Goal: Task Accomplishment & Management: Use online tool/utility

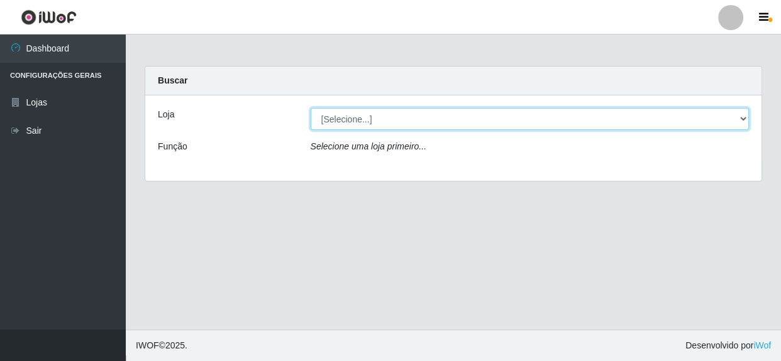
click at [743, 120] on select "[Selecione...] Rede Compras Supermercados - LOJA 5" at bounding box center [530, 119] width 439 height 22
select select "397"
click at [311, 108] on select "[Selecione...] Rede Compras Supermercados - LOJA 5" at bounding box center [530, 119] width 439 height 22
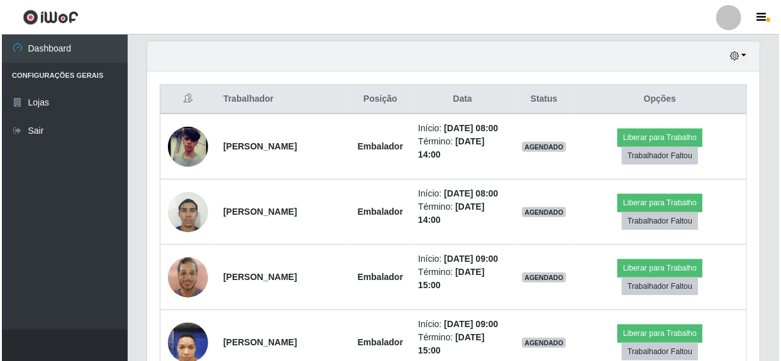
scroll to position [457, 0]
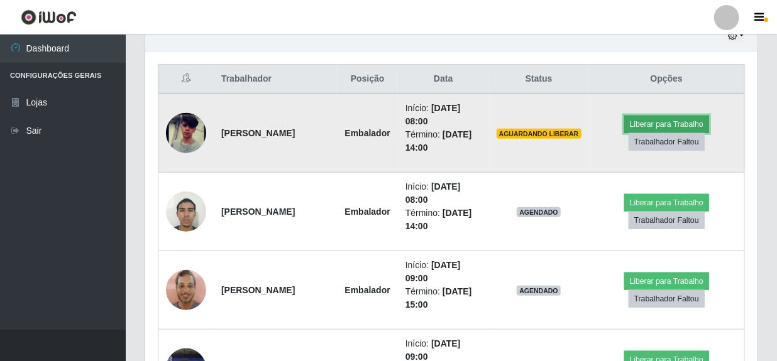
click at [680, 123] on button "Liberar para Trabalho" at bounding box center [666, 125] width 85 height 18
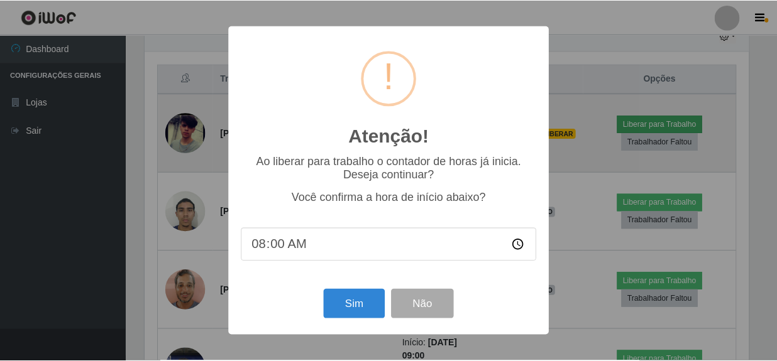
scroll to position [261, 607]
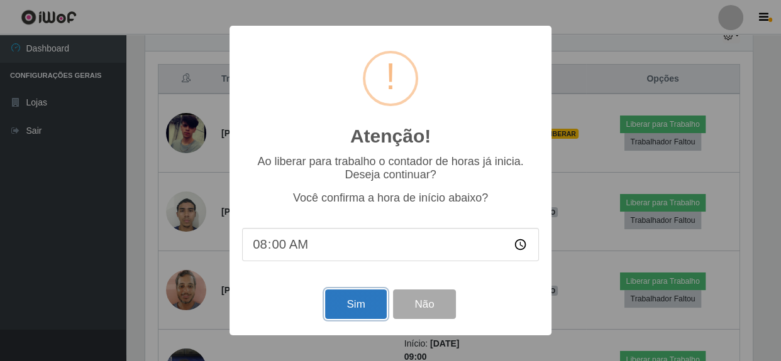
click at [358, 307] on button "Sim" at bounding box center [355, 305] width 61 height 30
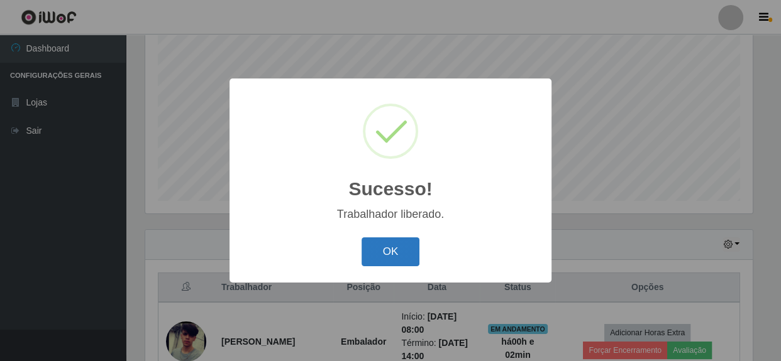
click at [377, 245] on button "OK" at bounding box center [390, 253] width 58 height 30
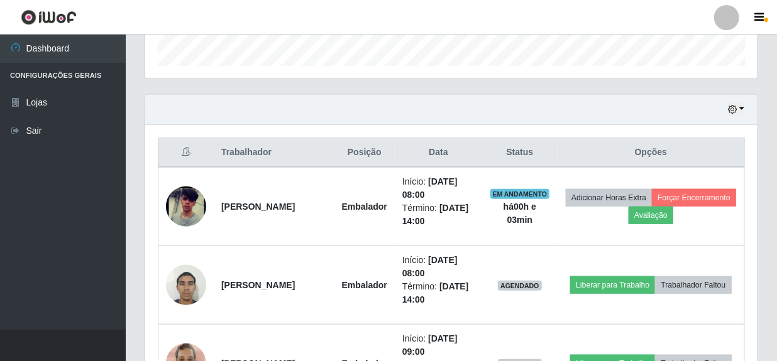
scroll to position [440, 0]
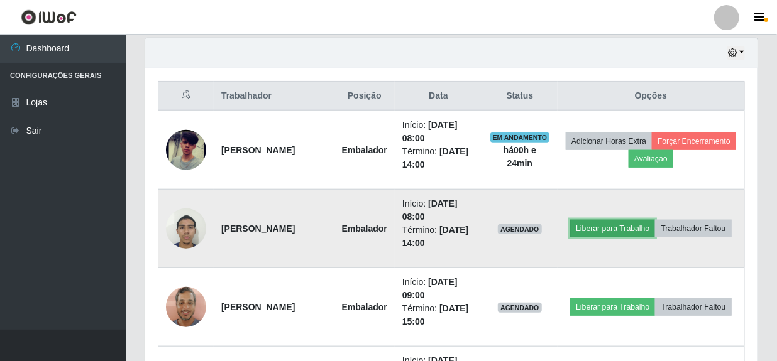
click at [647, 220] on button "Liberar para Trabalho" at bounding box center [612, 229] width 85 height 18
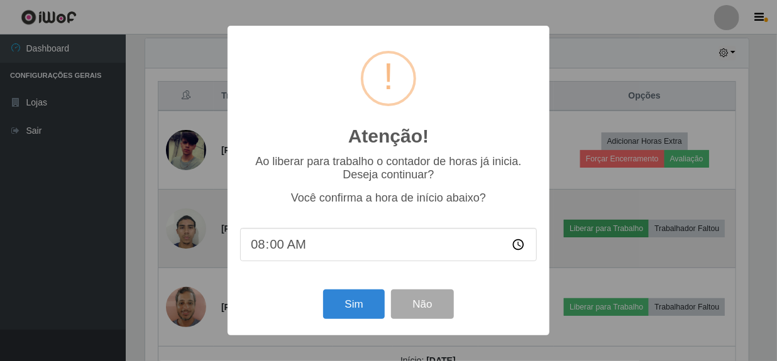
scroll to position [261, 607]
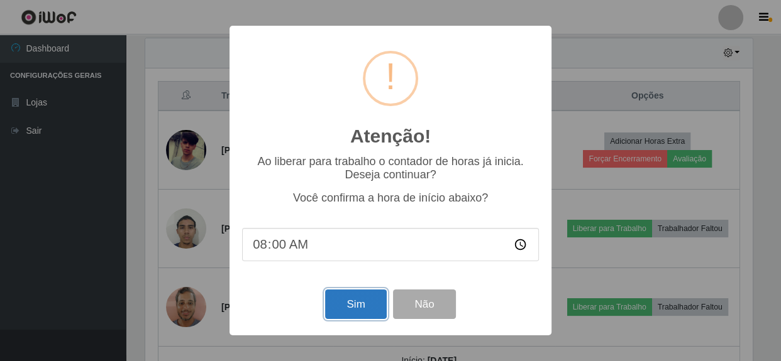
click at [361, 301] on button "Sim" at bounding box center [355, 305] width 61 height 30
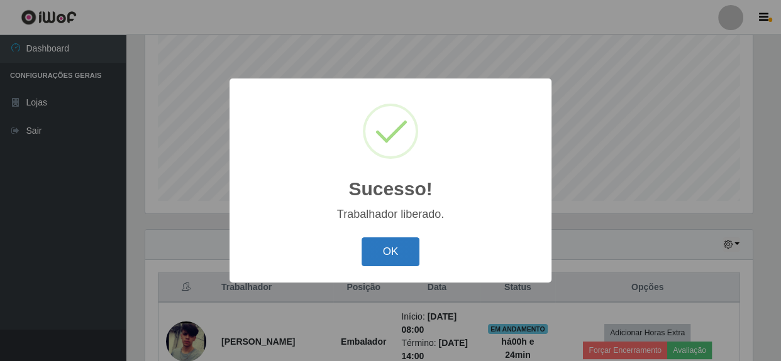
click at [385, 251] on button "OK" at bounding box center [390, 253] width 58 height 30
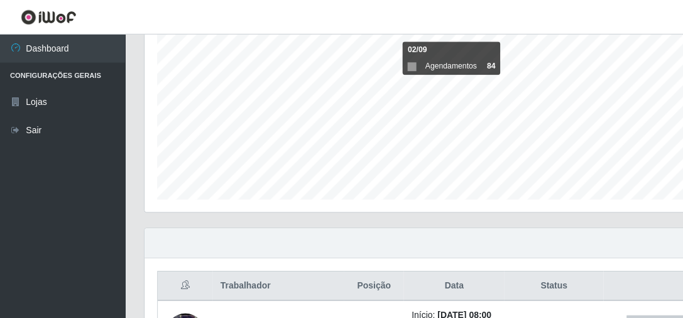
scroll to position [261, 519]
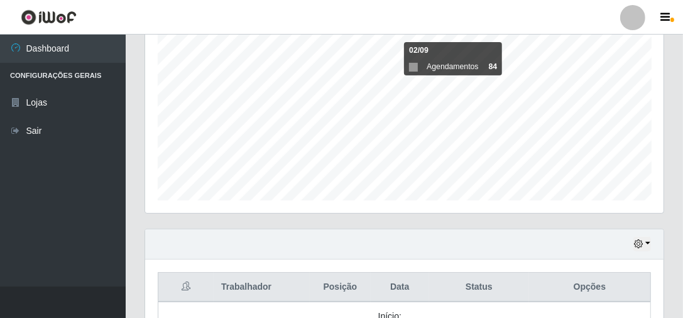
click at [32, 183] on ul "Dashboard Configurações Gerais Lojas Sair" at bounding box center [63, 161] width 126 height 252
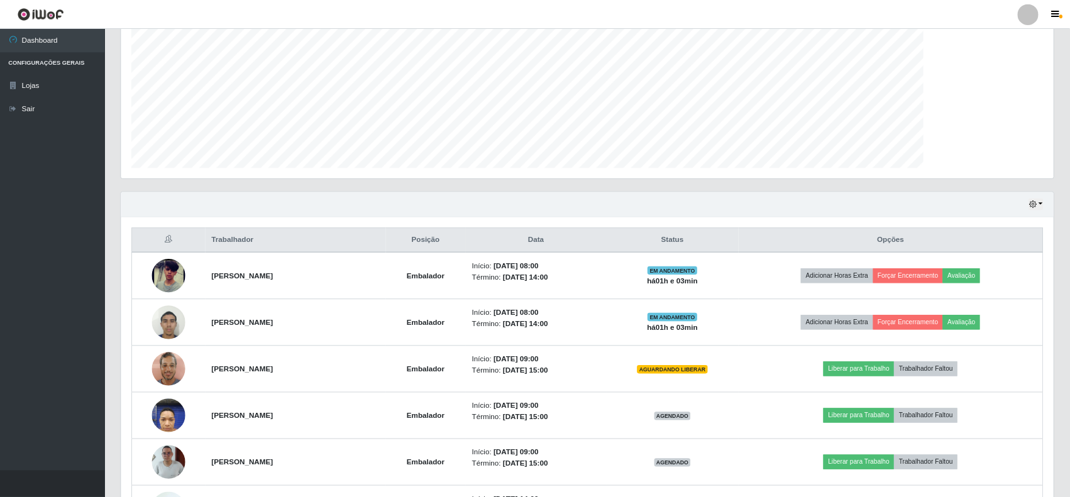
scroll to position [0, 0]
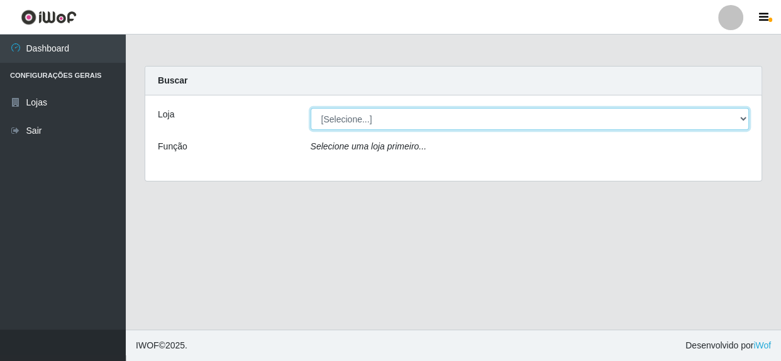
click at [741, 117] on select "[Selecione...] Rede Compras Supermercados - LOJA 5" at bounding box center [530, 119] width 439 height 22
select select "397"
click at [311, 108] on select "[Selecione...] Rede Compras Supermercados - LOJA 5" at bounding box center [530, 119] width 439 height 22
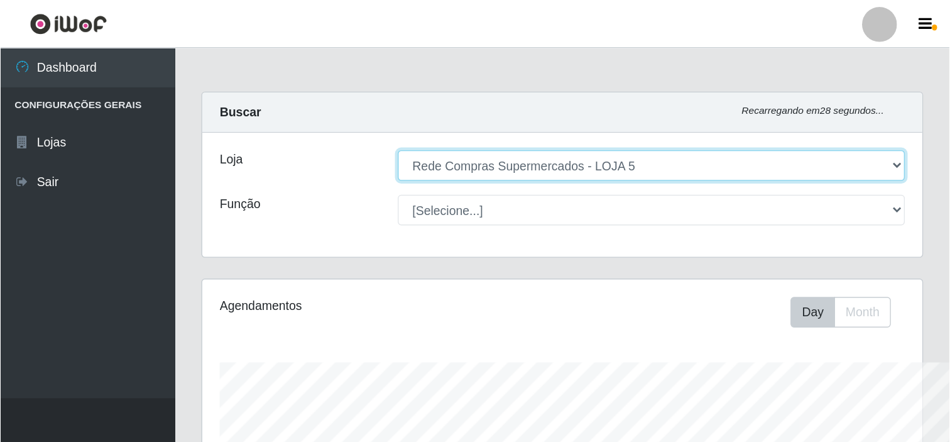
scroll to position [261, 519]
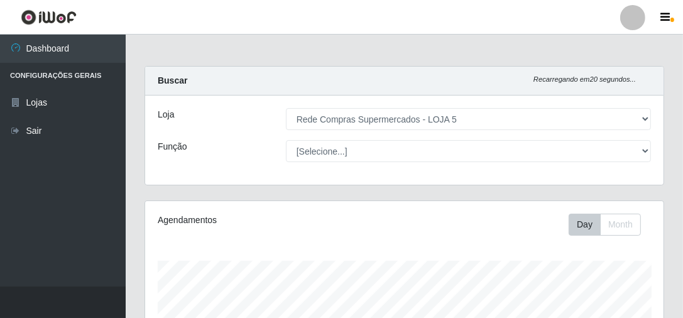
drag, startPoint x: 513, startPoint y: 243, endPoint x: 510, endPoint y: 256, distance: 14.1
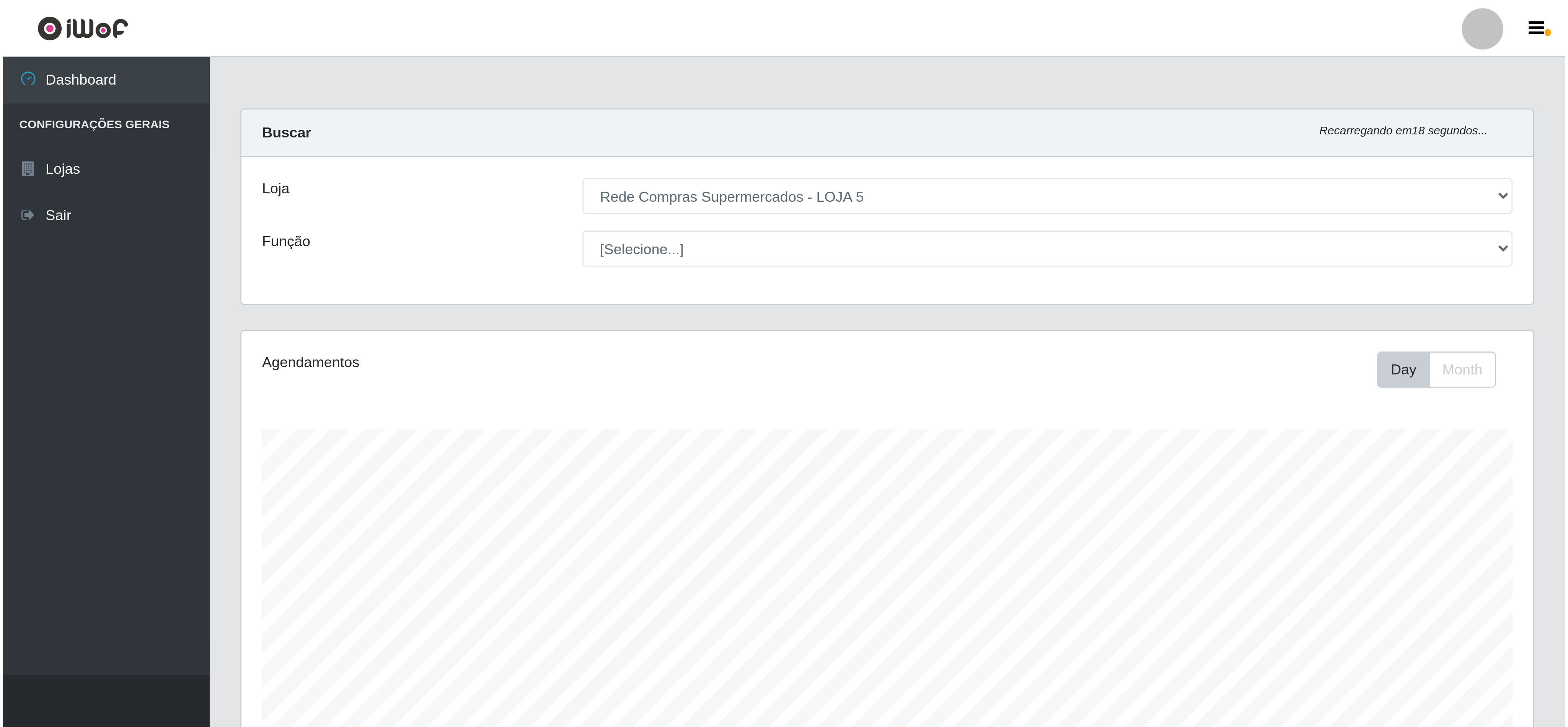
scroll to position [159, 421]
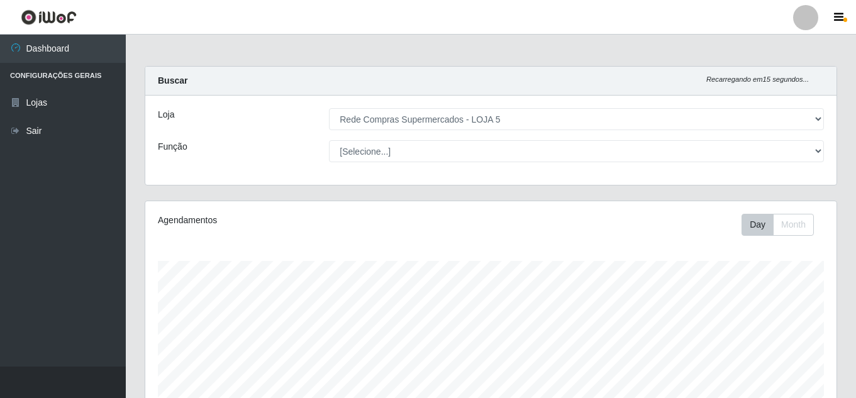
click at [25, 184] on ul "Dashboard Configurações Gerais Lojas Sair" at bounding box center [63, 201] width 126 height 332
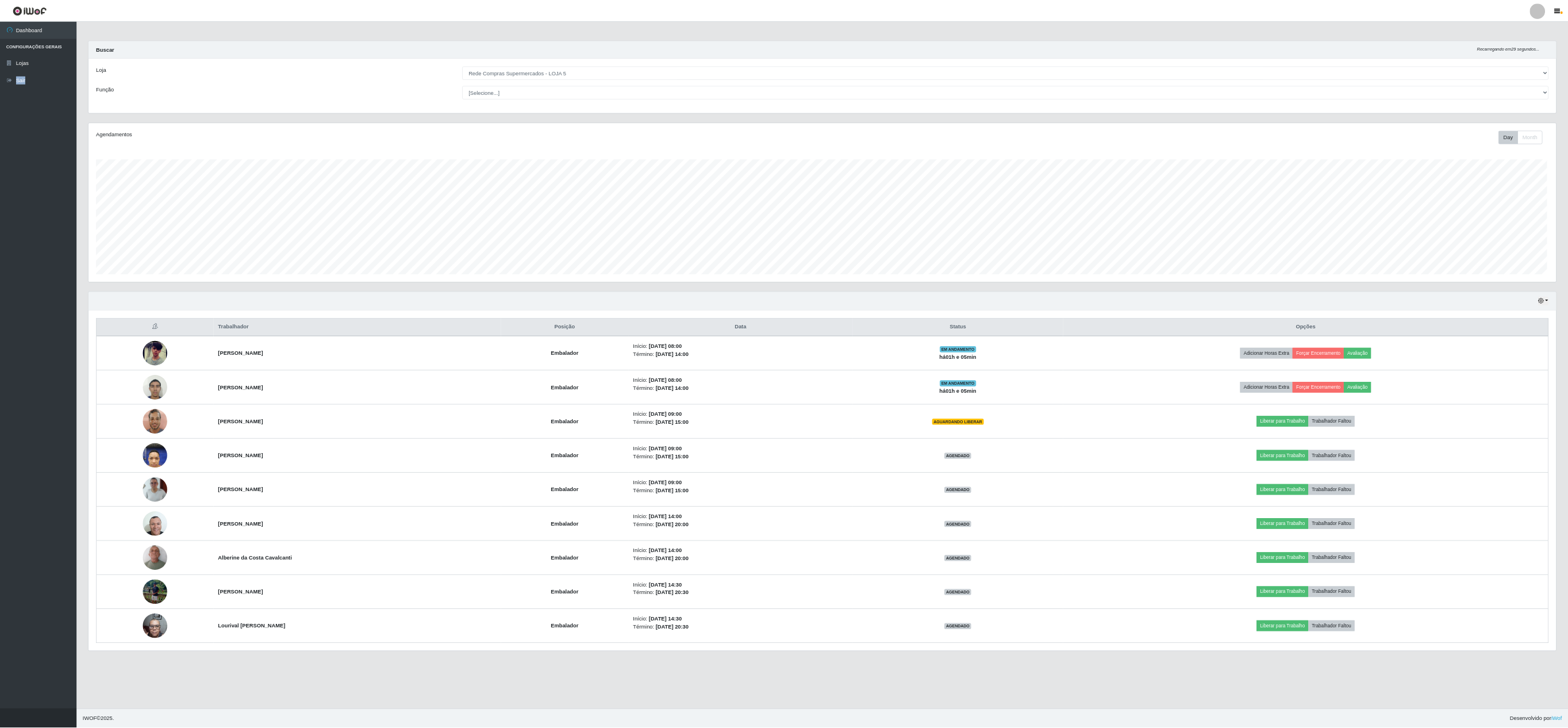
scroll to position [240, 2203]
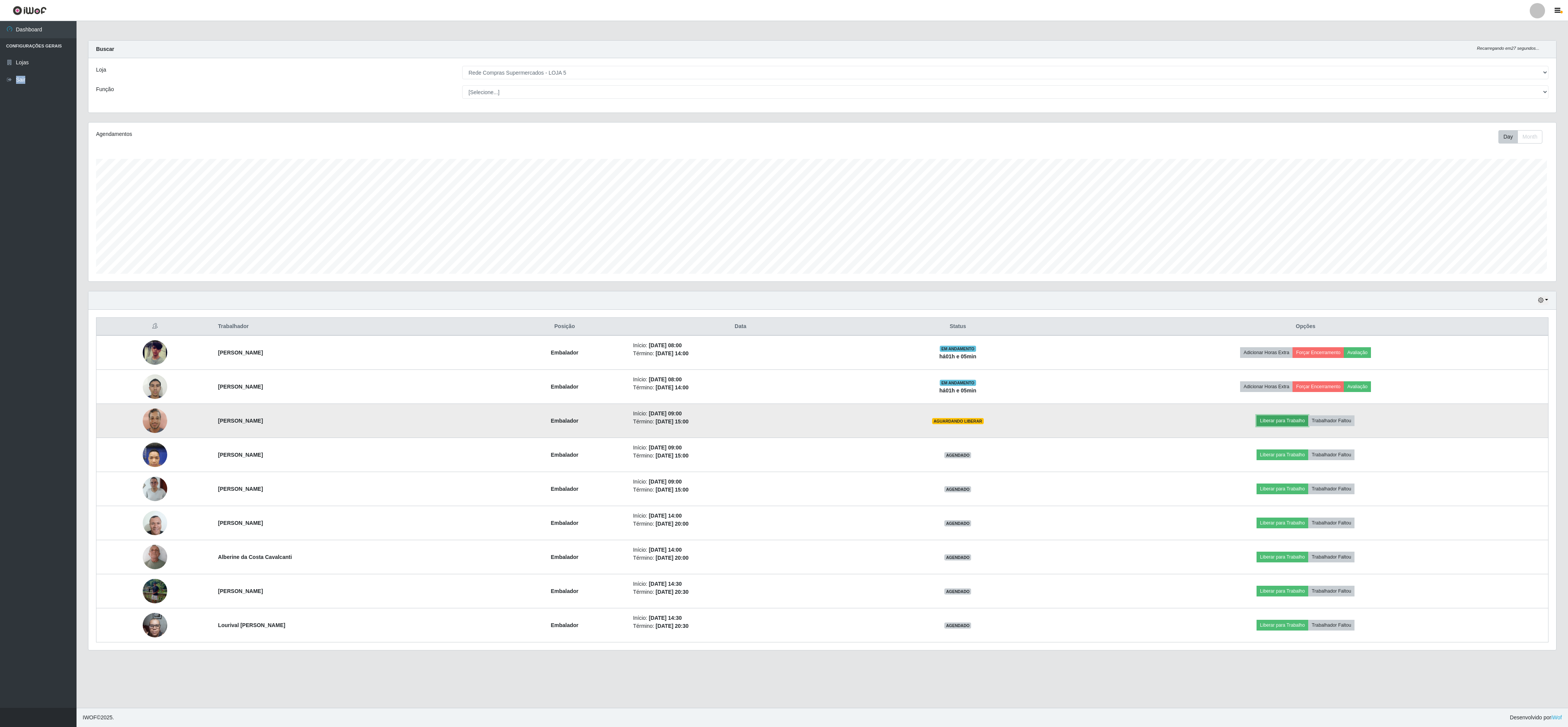
click at [475, 208] on button "Liberar para Trabalho" at bounding box center [1282, 421] width 52 height 11
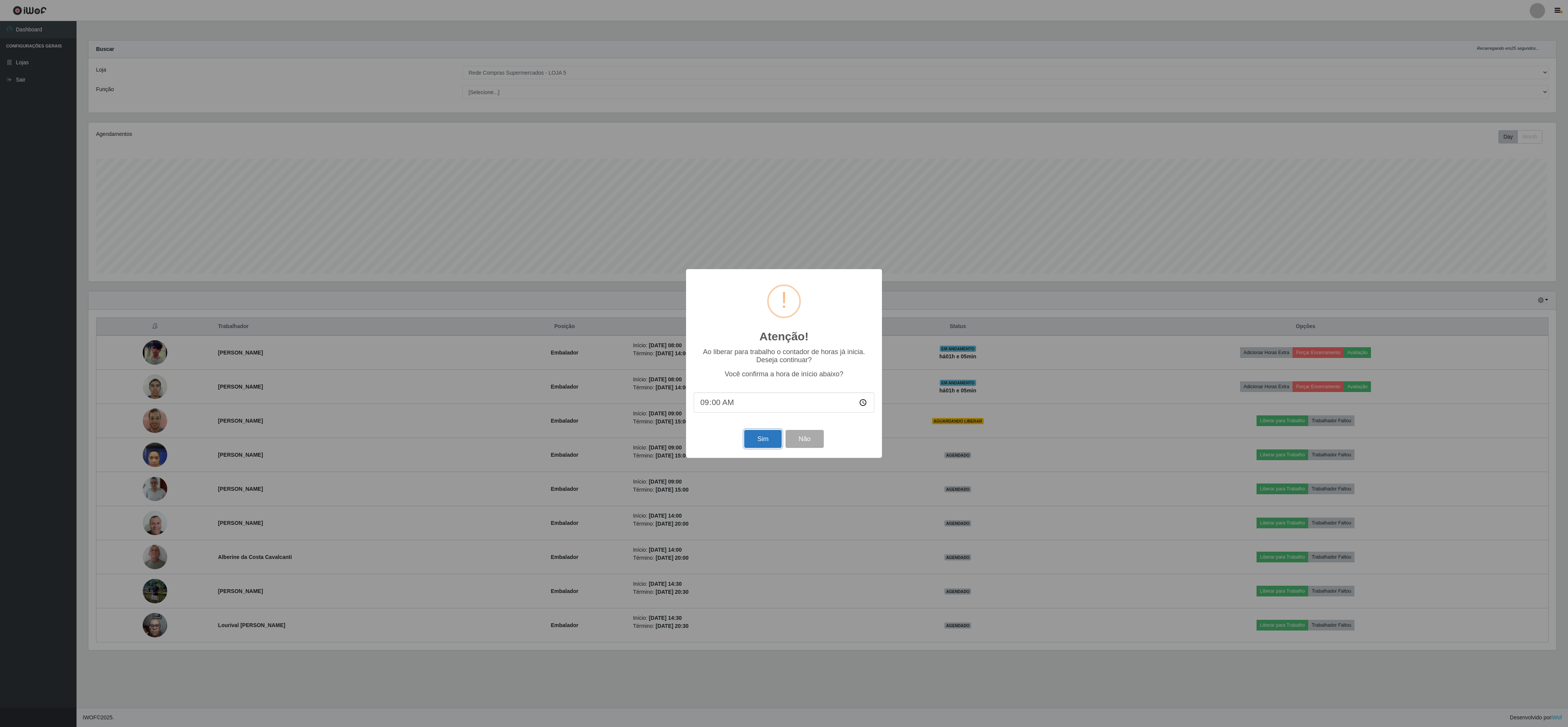
click at [475, 208] on button "Sim" at bounding box center [763, 439] width 37 height 18
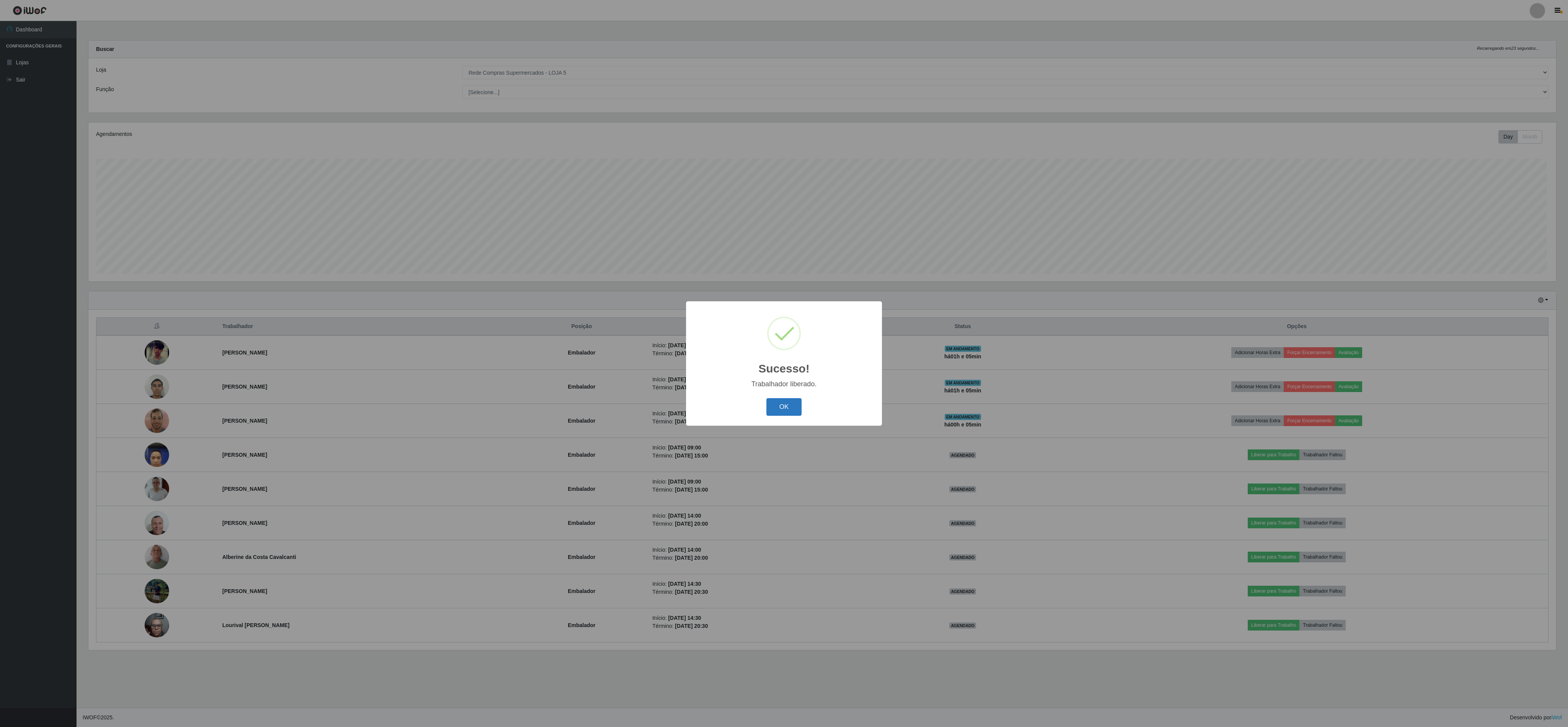
click at [475, 208] on button "OK" at bounding box center [784, 407] width 35 height 18
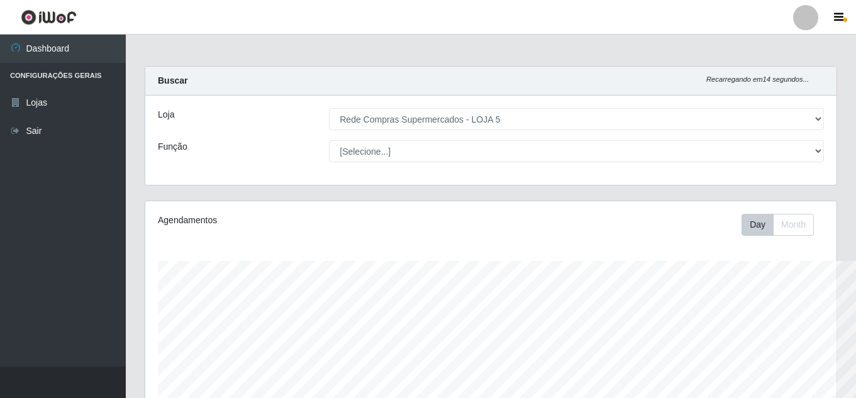
scroll to position [261, 691]
click at [579, 26] on header "Perfil Alterar Senha Sair" at bounding box center [428, 17] width 856 height 35
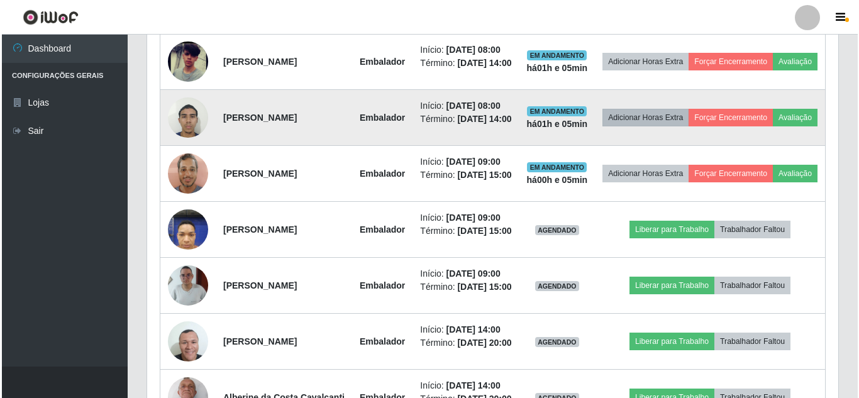
scroll to position [629, 0]
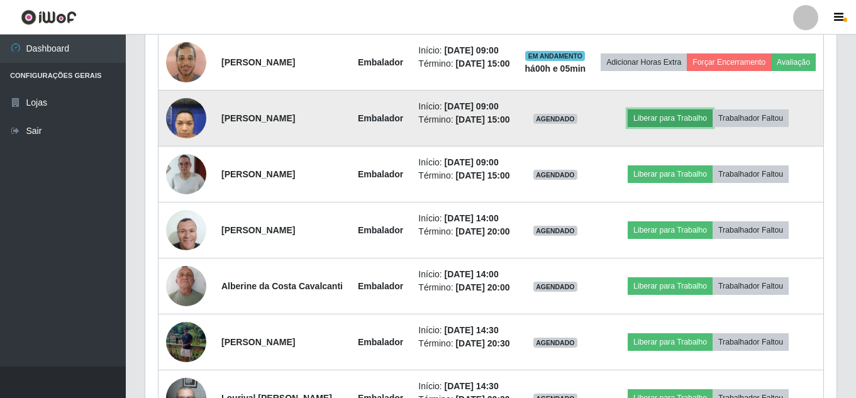
click at [691, 127] on button "Liberar para Trabalho" at bounding box center [669, 118] width 85 height 18
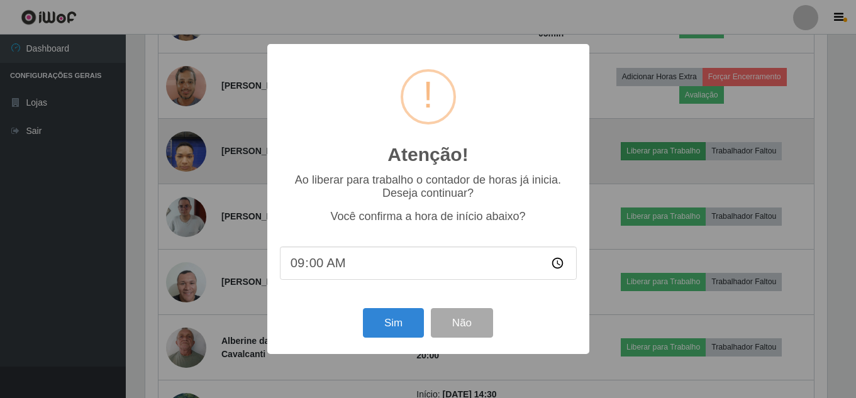
scroll to position [261, 685]
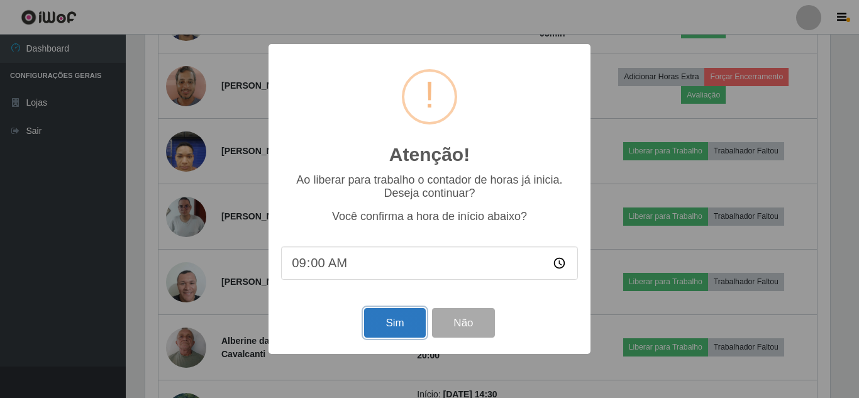
click at [406, 328] on button "Sim" at bounding box center [394, 323] width 61 height 30
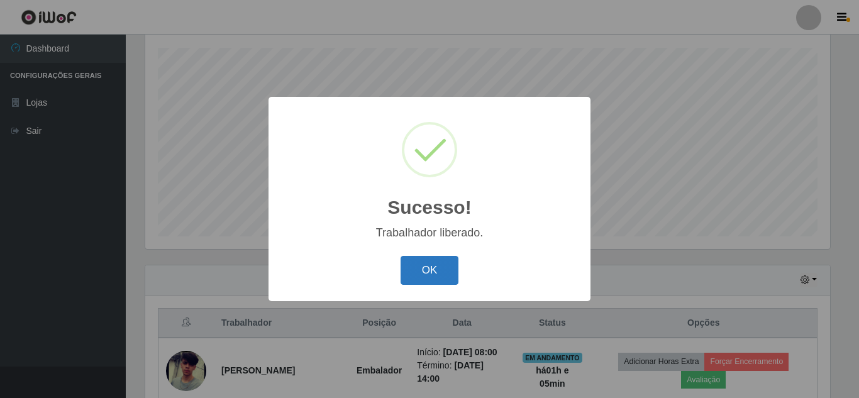
click at [437, 264] on button "OK" at bounding box center [429, 271] width 58 height 30
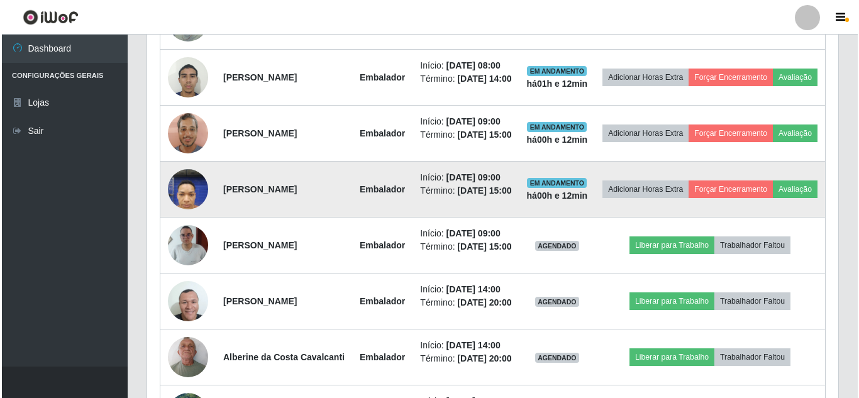
scroll to position [590, 0]
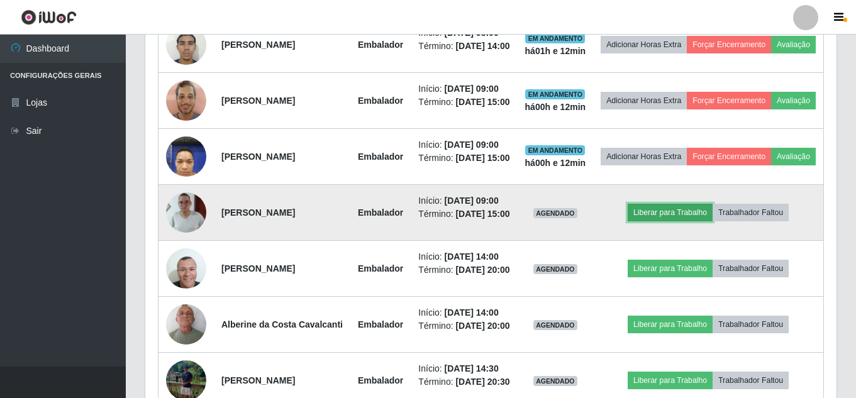
click at [667, 221] on button "Liberar para Trabalho" at bounding box center [669, 213] width 85 height 18
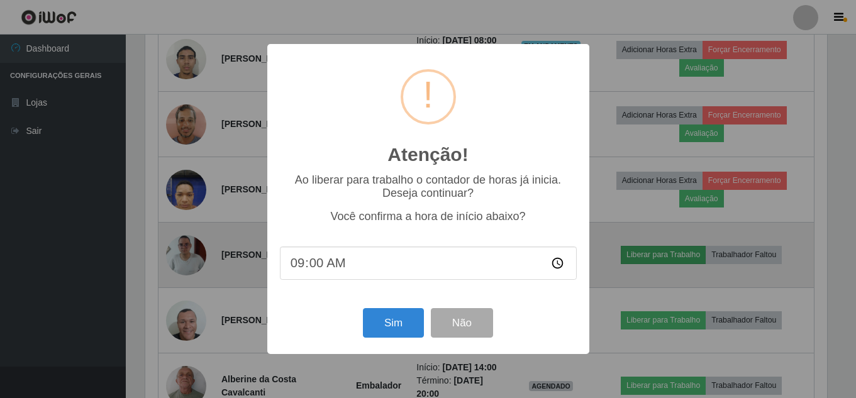
scroll to position [261, 685]
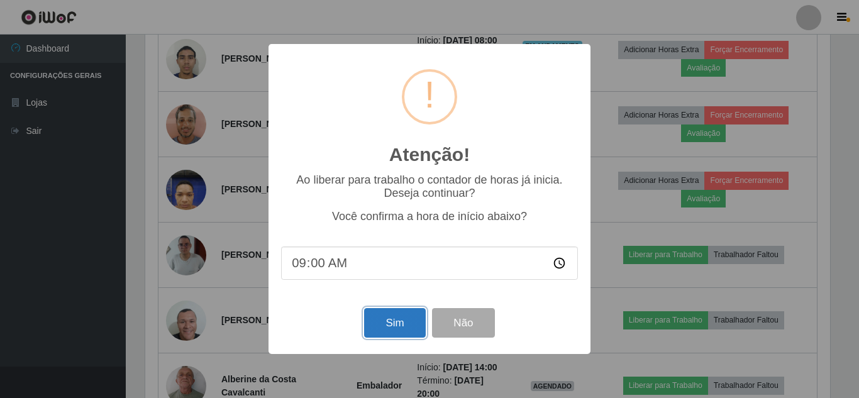
click at [402, 324] on button "Sim" at bounding box center [394, 323] width 61 height 30
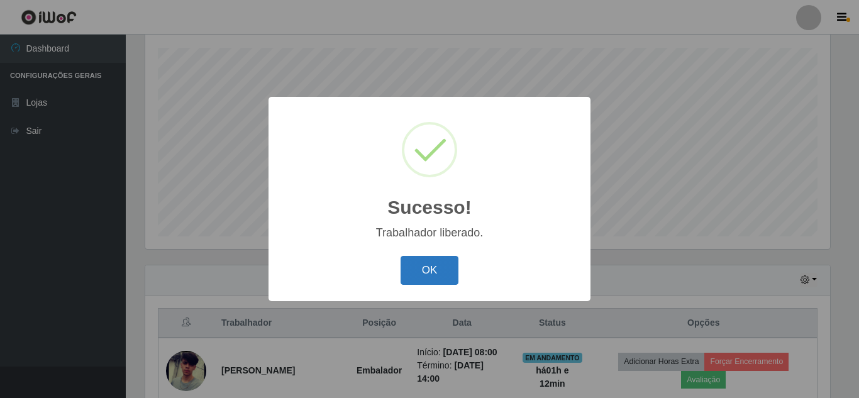
click at [439, 267] on button "OK" at bounding box center [429, 271] width 58 height 30
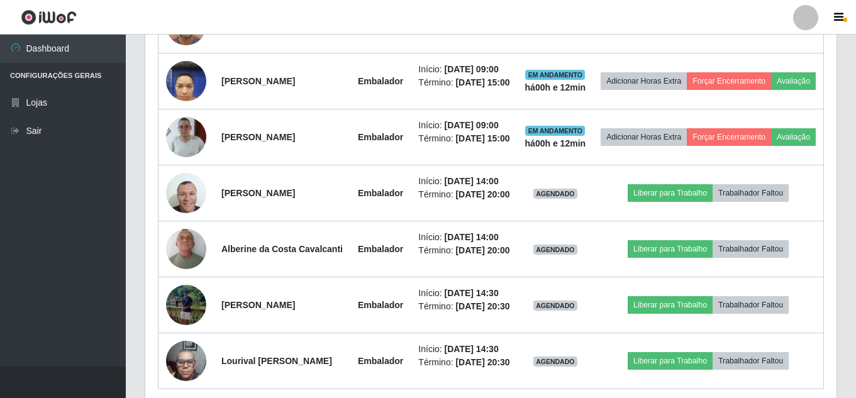
scroll to position [716, 0]
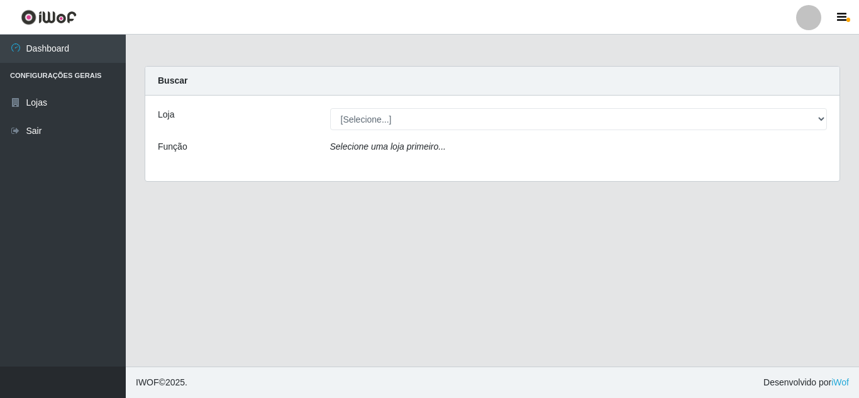
click at [570, 16] on header "Perfil Alterar Senha Sair" at bounding box center [429, 17] width 859 height 35
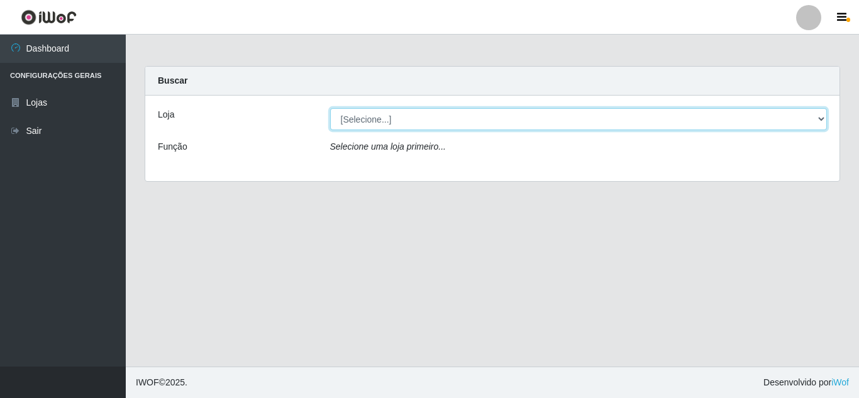
click at [820, 119] on select "[Selecione...] Rede Compras Supermercados - LOJA 5" at bounding box center [578, 119] width 497 height 22
select select "397"
click at [330, 108] on select "[Selecione...] Rede Compras Supermercados - LOJA 5" at bounding box center [578, 119] width 497 height 22
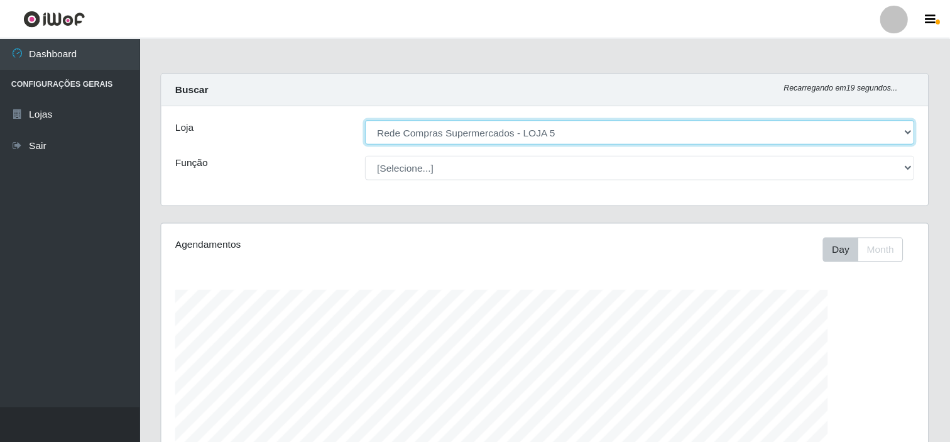
scroll to position [261, 612]
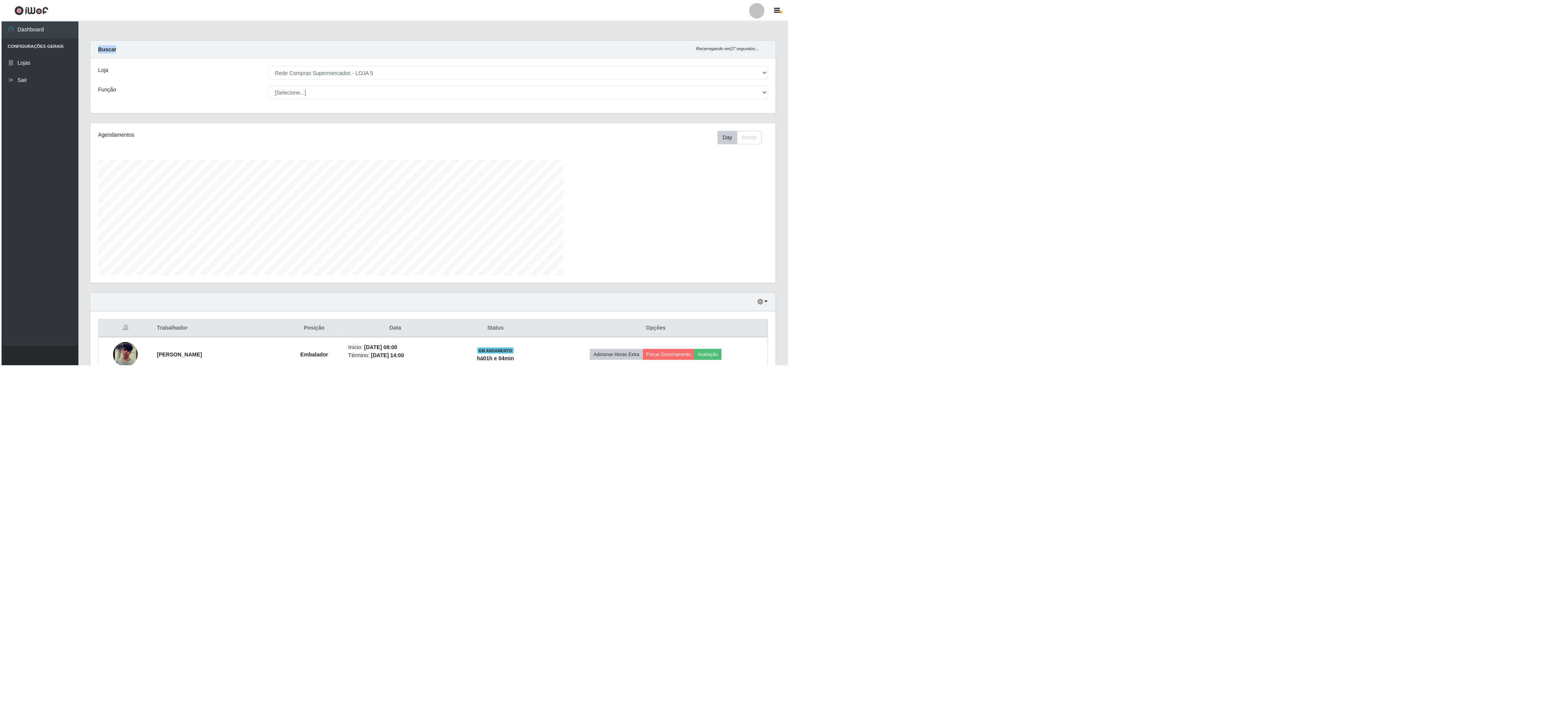
scroll to position [160, 1467]
